Goal: Task Accomplishment & Management: Use online tool/utility

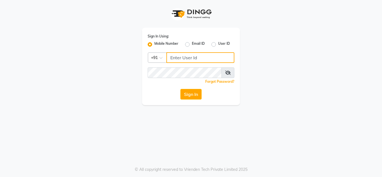
click at [180, 58] on input "Username" at bounding box center [201, 57] width 68 height 11
type input "7832031132"
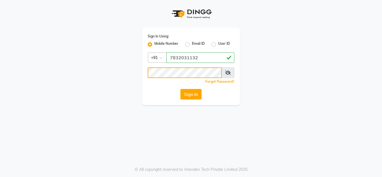
click at [181, 89] on button "Sign In" at bounding box center [191, 94] width 21 height 11
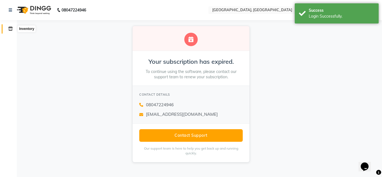
click at [12, 31] on span at bounding box center [11, 29] width 10 height 6
select select
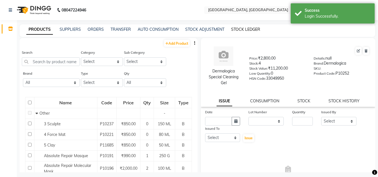
click at [243, 32] on link "STOCK LEDGER" at bounding box center [245, 29] width 29 height 5
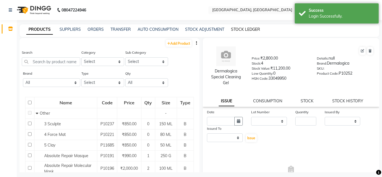
select select "all"
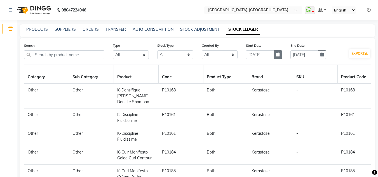
click at [276, 54] on button "button" at bounding box center [278, 54] width 8 height 9
select select "9"
select select "2025"
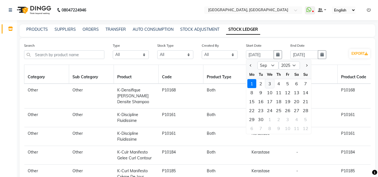
click at [273, 84] on div "3" at bounding box center [269, 83] width 9 height 9
type input "[DATE]"
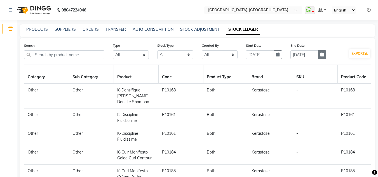
click at [325, 57] on button "button" at bounding box center [322, 54] width 8 height 9
select select "9"
select select "2025"
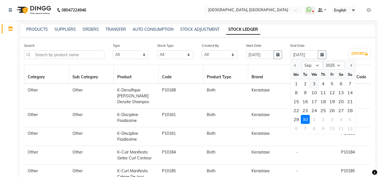
click at [318, 85] on div "3" at bounding box center [314, 83] width 9 height 9
type input "[DATE]"
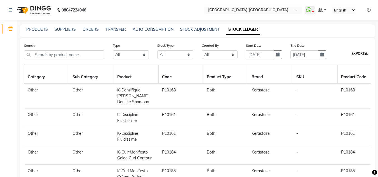
click at [355, 52] on button "EXPORT" at bounding box center [359, 54] width 21 height 10
